Goal: Transaction & Acquisition: Purchase product/service

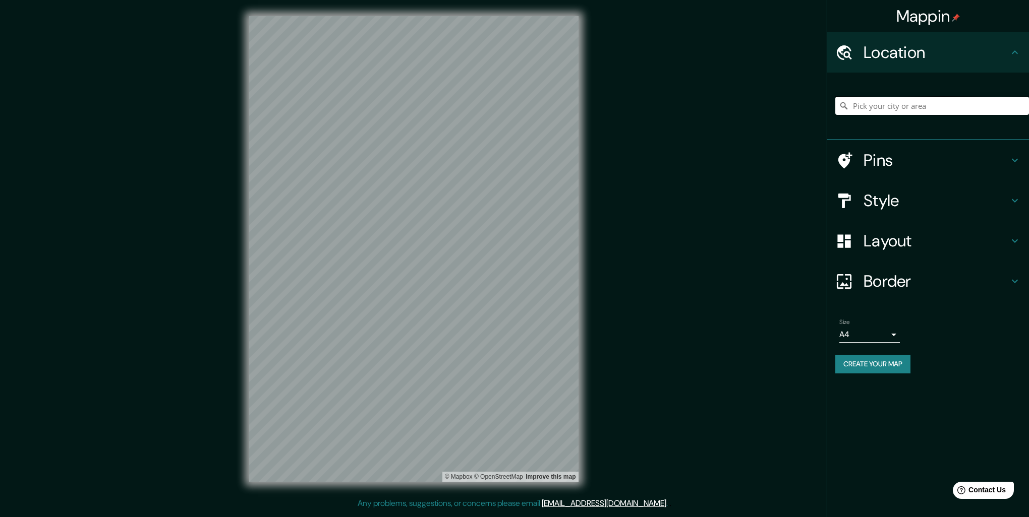
click at [870, 103] on input "Pick your city or area" at bounding box center [932, 106] width 194 height 18
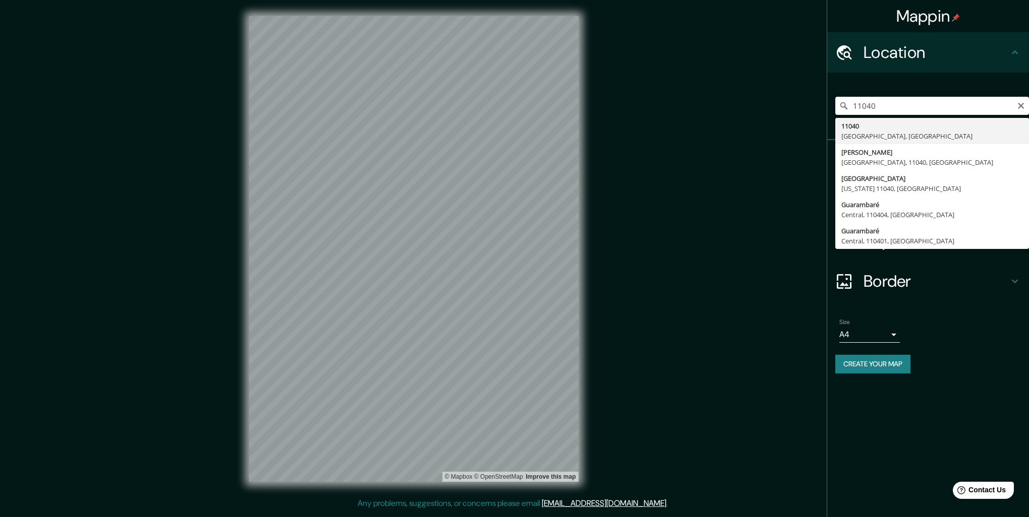
type input "[GEOGRAPHIC_DATA], [US_STATE][GEOGRAPHIC_DATA], [GEOGRAPHIC_DATA]"
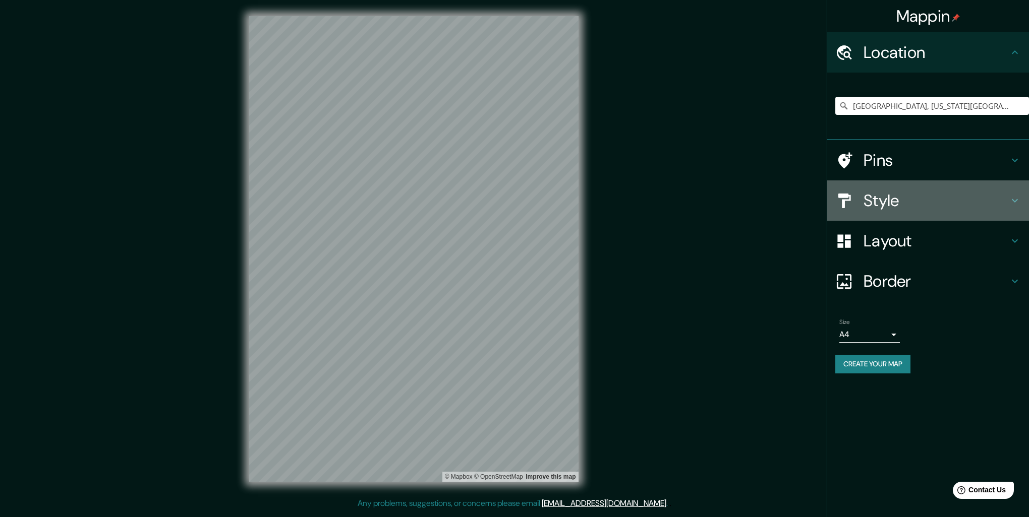
click at [880, 199] on h4 "Style" at bounding box center [935, 201] width 145 height 20
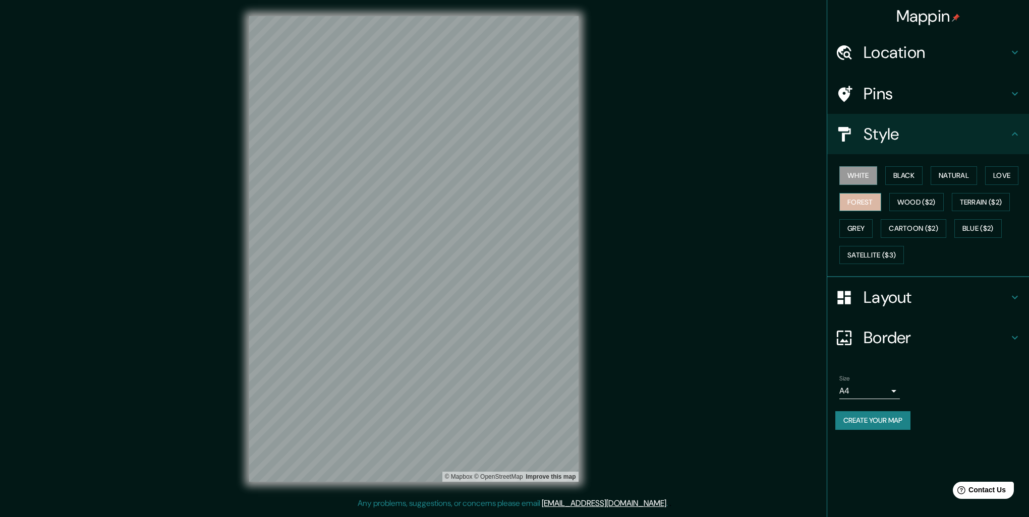
click at [856, 202] on button "Forest" at bounding box center [860, 202] width 42 height 19
click at [958, 172] on button "Natural" at bounding box center [953, 175] width 46 height 19
click at [1014, 289] on div "Layout" at bounding box center [928, 297] width 202 height 40
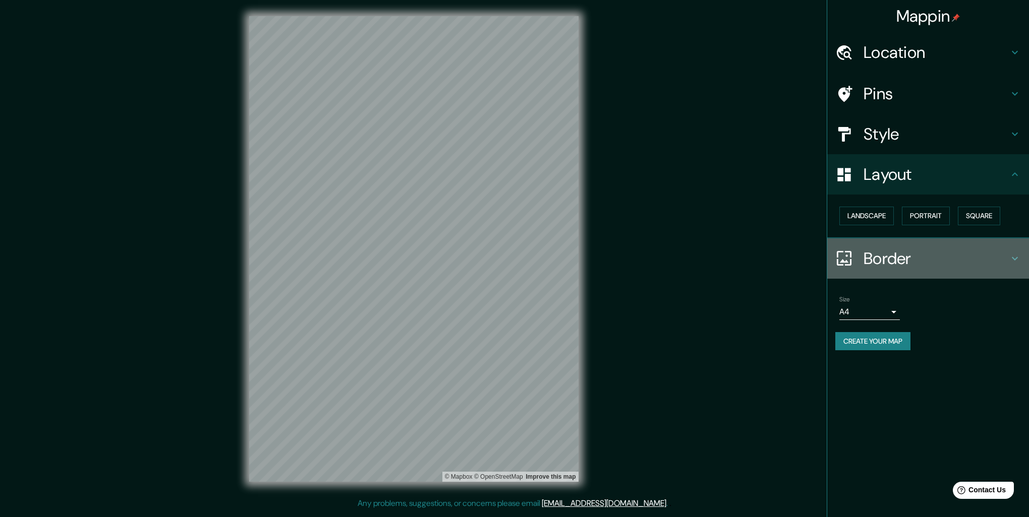
click at [1018, 254] on icon at bounding box center [1014, 259] width 12 height 12
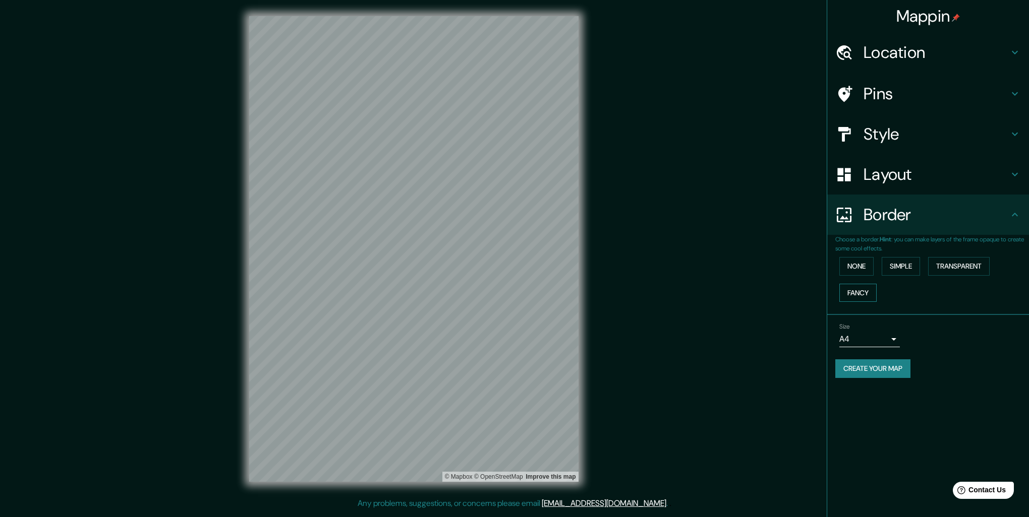
click at [864, 289] on button "Fancy" at bounding box center [857, 293] width 37 height 19
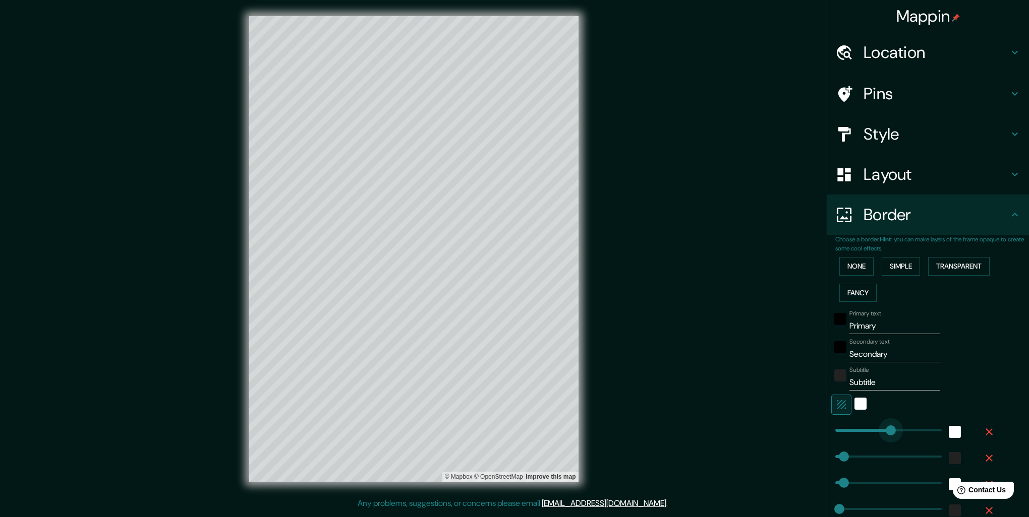
type input "419"
drag, startPoint x: 869, startPoint y: 430, endPoint x: 896, endPoint y: 416, distance: 29.3
type input "52"
type input "26"
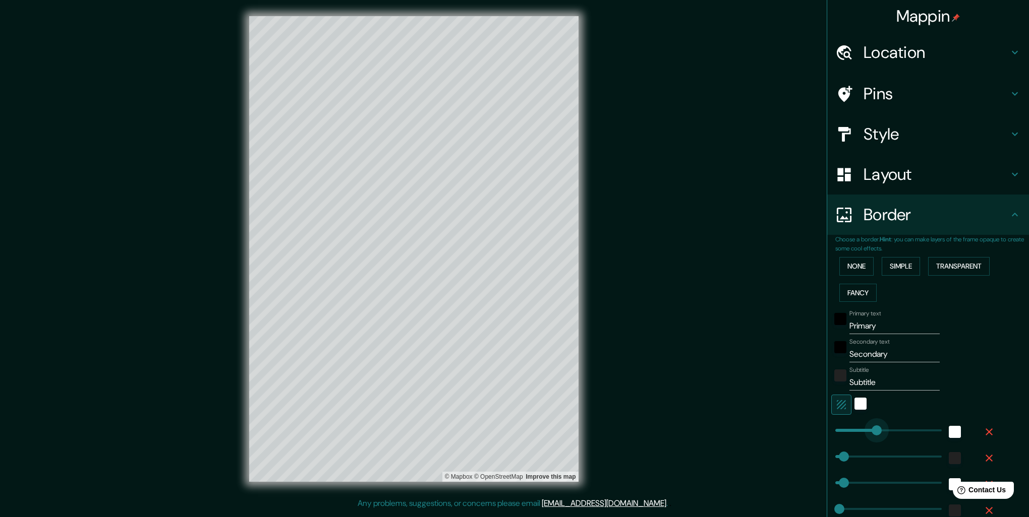
type input "221"
drag, startPoint x: 896, startPoint y: 425, endPoint x: 863, endPoint y: 439, distance: 35.2
type input "52"
type input "26"
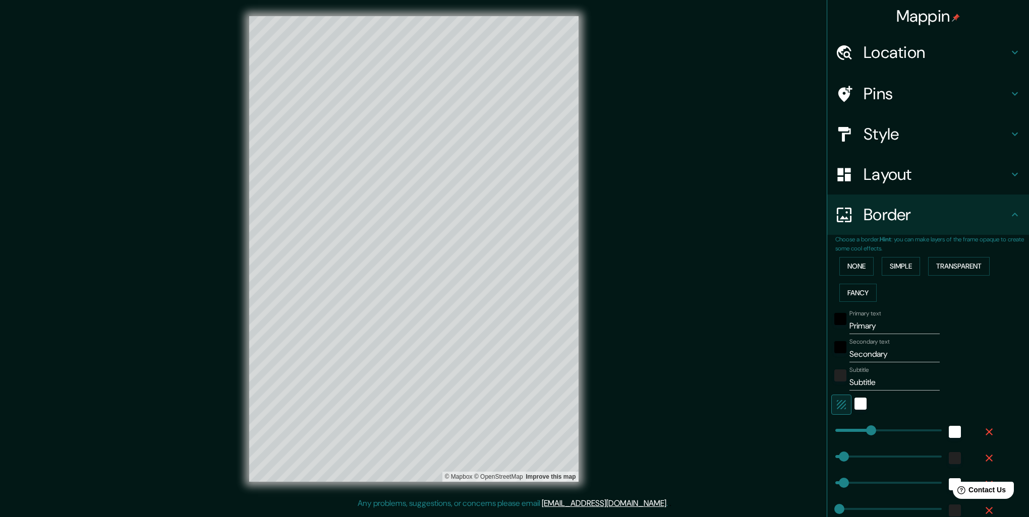
type input "221"
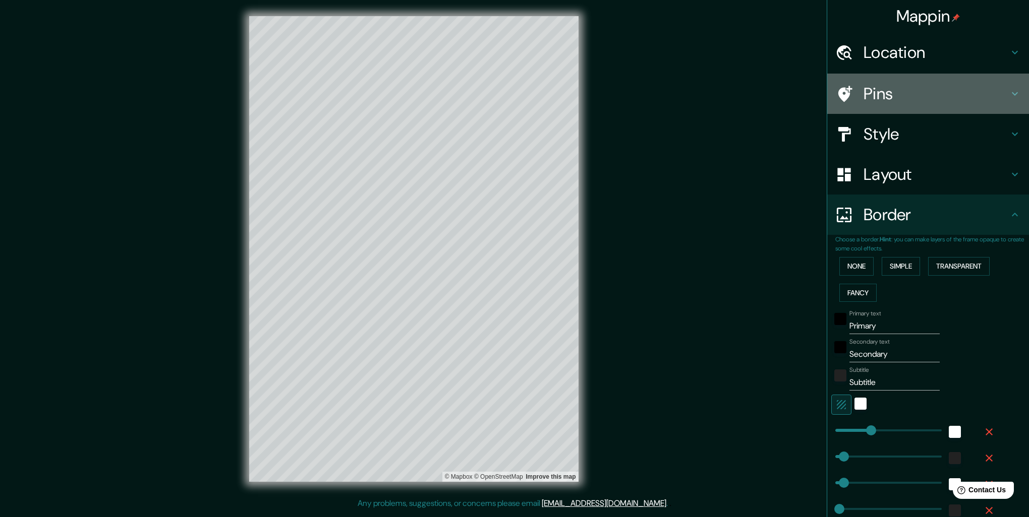
click at [869, 90] on h4 "Pins" at bounding box center [935, 94] width 145 height 20
type input "52"
type input "26"
type input "221"
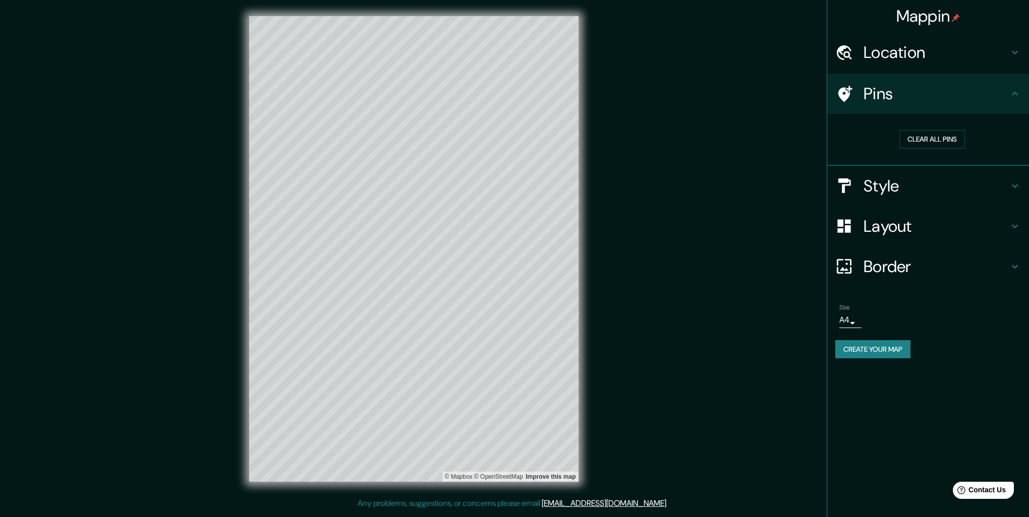
click at [897, 89] on h4 "Pins" at bounding box center [935, 94] width 145 height 20
click at [496, 16] on div at bounding box center [413, 16] width 329 height 0
click at [931, 131] on button "Clear all pins" at bounding box center [932, 139] width 66 height 19
click at [883, 339] on div "Size A4 single Create your map" at bounding box center [928, 333] width 186 height 67
click at [879, 344] on button "Create your map" at bounding box center [872, 349] width 75 height 19
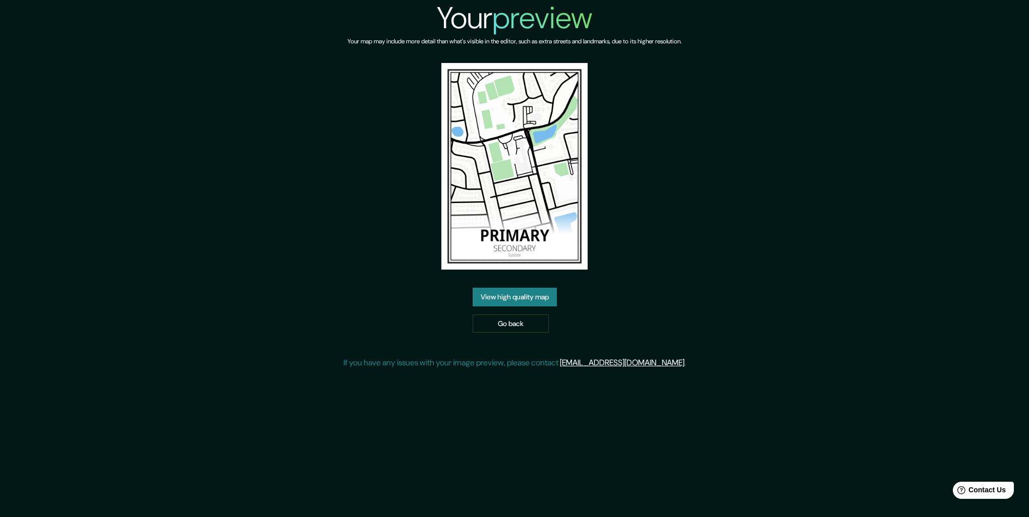
click at [532, 294] on link "View high quality map" at bounding box center [514, 297] width 84 height 19
